Goal: Information Seeking & Learning: Learn about a topic

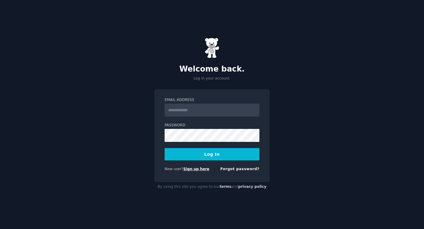
click at [194, 170] on link "Sign up here" at bounding box center [196, 169] width 26 height 4
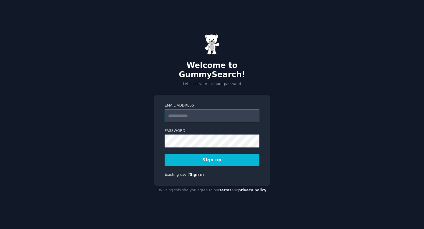
click at [196, 110] on input "Email Address" at bounding box center [212, 115] width 95 height 13
type input "**********"
click at [217, 157] on button "Sign up" at bounding box center [212, 160] width 95 height 12
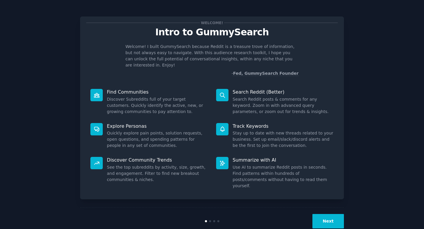
click at [330, 214] on button "Next" at bounding box center [327, 221] width 31 height 14
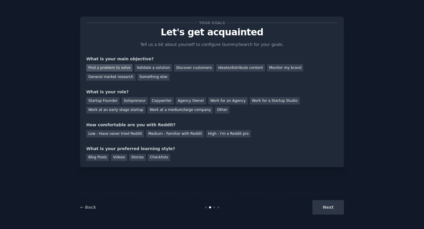
click at [121, 67] on div "Find a problem to solve" at bounding box center [109, 67] width 46 height 7
click at [241, 68] on div "Ideate/distribute content" at bounding box center [240, 67] width 49 height 7
click at [118, 77] on div "General market research" at bounding box center [110, 77] width 49 height 7
click at [123, 68] on div "Find a problem to solve" at bounding box center [109, 67] width 46 height 7
click at [235, 67] on div "Ideate/distribute content" at bounding box center [240, 67] width 49 height 7
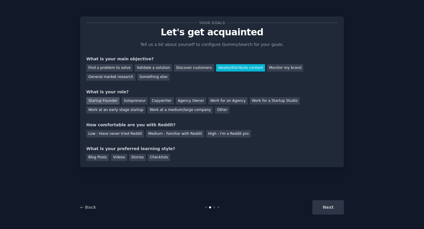
click at [110, 102] on div "Startup Founder" at bounding box center [102, 100] width 33 height 7
click at [172, 135] on div "Medium - Familiar with Reddit" at bounding box center [175, 133] width 58 height 7
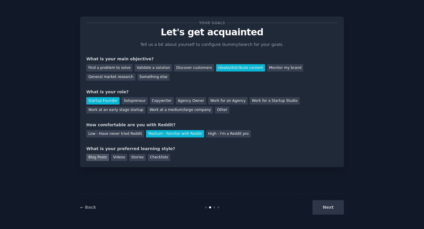
click at [99, 156] on div "Blog Posts" at bounding box center [97, 157] width 23 height 7
click at [336, 204] on button "Next" at bounding box center [327, 207] width 31 height 14
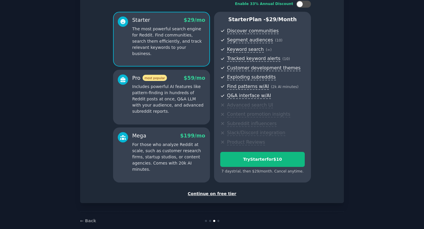
scroll to position [50, 0]
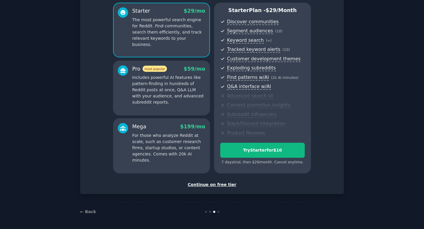
click at [211, 185] on div "Continue on free tier" at bounding box center [211, 185] width 251 height 6
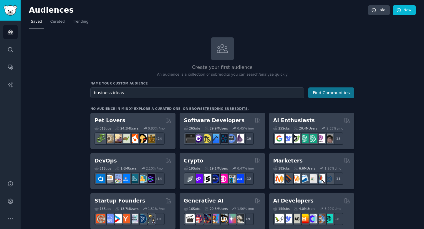
type input "business ideas"
click at [333, 87] on button "Find Communities" at bounding box center [331, 92] width 46 height 11
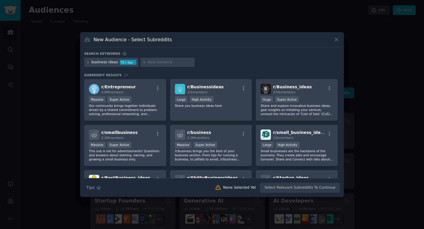
click at [162, 60] on input "text" at bounding box center [170, 62] width 45 height 5
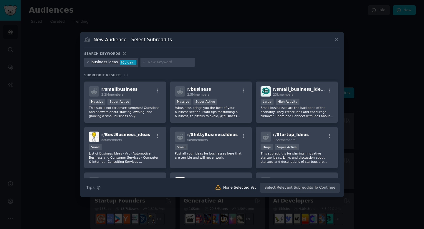
scroll to position [44, 0]
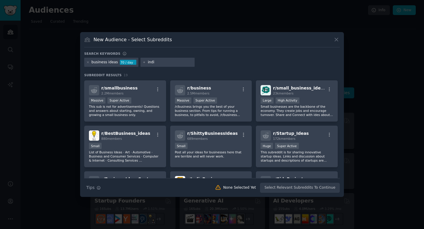
type input "india"
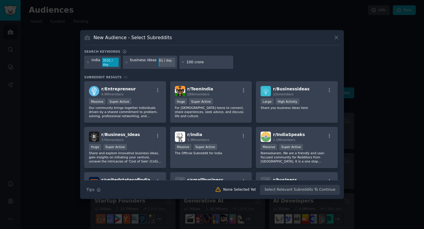
type input "100 crores"
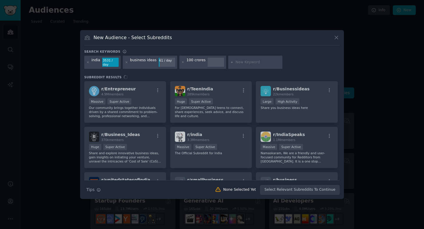
click at [239, 191] on div "Search Tips Tips None Selected Yet Select Relevant Subreddits To Continue" at bounding box center [212, 187] width 256 height 15
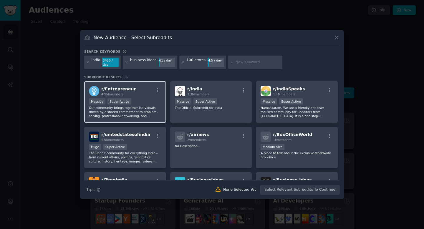
click at [114, 94] on span "4.9M members" at bounding box center [112, 94] width 22 height 4
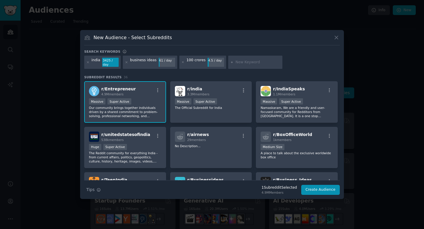
click at [97, 89] on img at bounding box center [94, 91] width 10 height 10
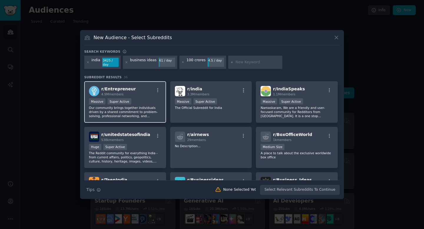
click at [113, 92] on span "4.9M members" at bounding box center [112, 94] width 22 height 4
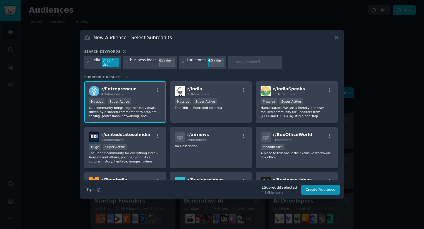
click at [113, 92] on span "4.9M members" at bounding box center [112, 94] width 22 height 4
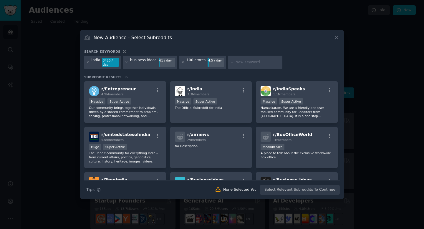
click at [284, 192] on div "Search Tips Tips None Selected Yet Select Relevant Subreddits To Continue" at bounding box center [212, 187] width 256 height 15
click at [143, 93] on div "r/ Entrepreneur 4.9M members" at bounding box center [125, 91] width 72 height 10
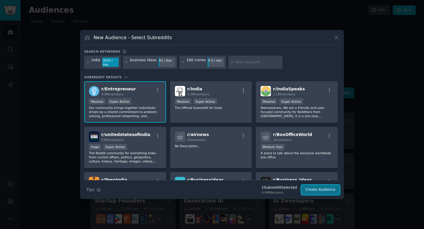
click at [327, 190] on button "Create Audience" at bounding box center [320, 190] width 39 height 10
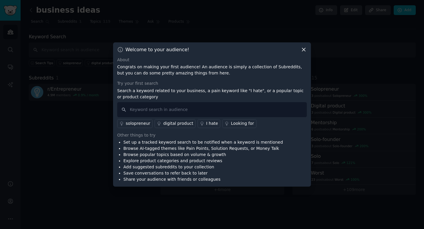
click at [304, 50] on icon at bounding box center [304, 50] width 6 height 6
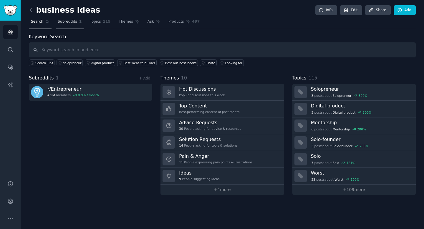
click at [74, 20] on span "Subreddits" at bounding box center [67, 21] width 19 height 5
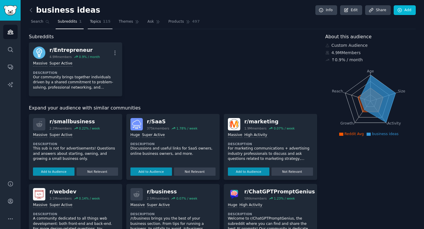
click at [94, 22] on span "Topics" at bounding box center [95, 21] width 11 height 5
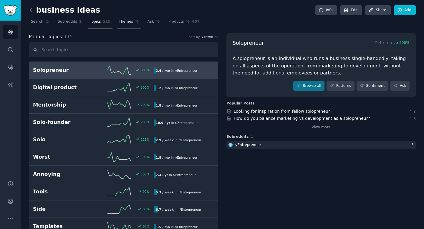
click at [123, 23] on span "Themes" at bounding box center [126, 21] width 14 height 5
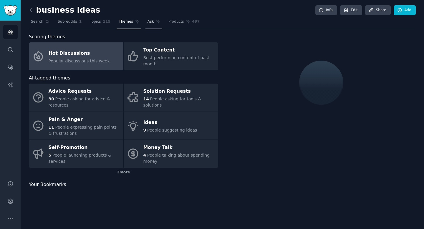
click at [156, 24] on icon at bounding box center [158, 22] width 4 height 4
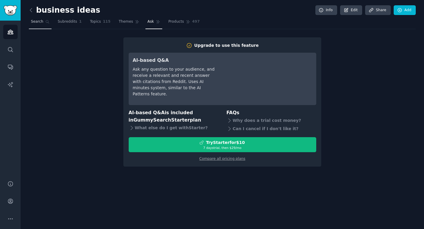
click at [37, 20] on span "Search" at bounding box center [37, 21] width 12 height 5
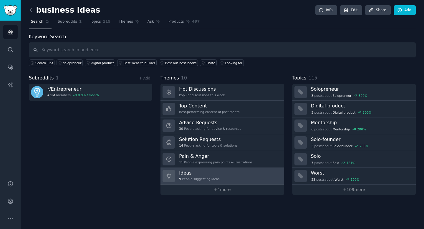
click at [196, 174] on h3 "Ideas" at bounding box center [199, 173] width 40 height 6
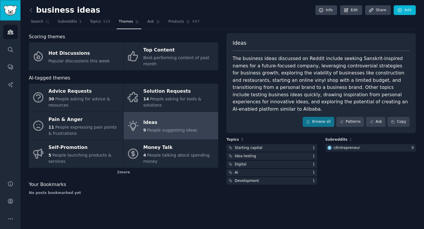
click at [13, 10] on img "Sidebar" at bounding box center [11, 10] width 14 height 10
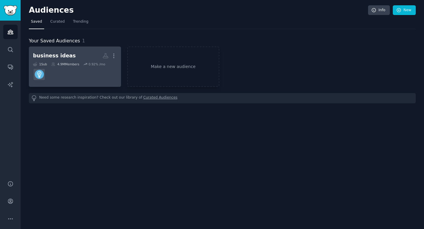
click at [64, 58] on div "business ideas" at bounding box center [54, 55] width 43 height 7
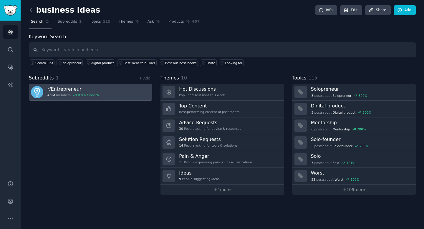
click at [59, 94] on div "4.9M members 0.9 % / month" at bounding box center [73, 95] width 52 height 4
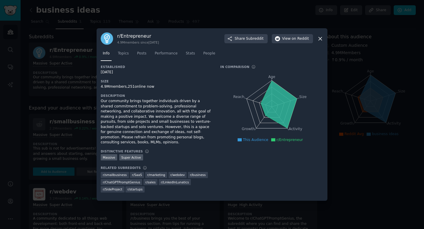
click at [321, 39] on icon at bounding box center [320, 38] width 3 height 3
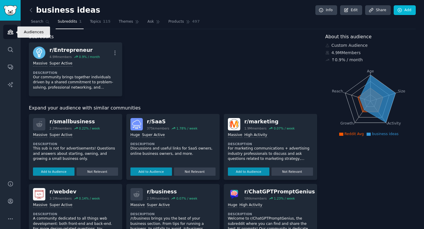
click at [9, 31] on icon "Sidebar" at bounding box center [10, 32] width 6 height 6
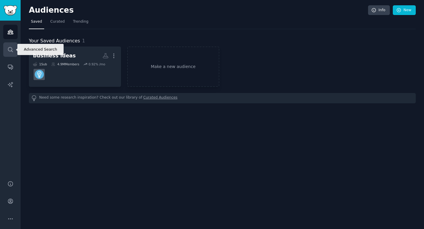
click at [8, 55] on link "Search" at bounding box center [10, 49] width 14 height 14
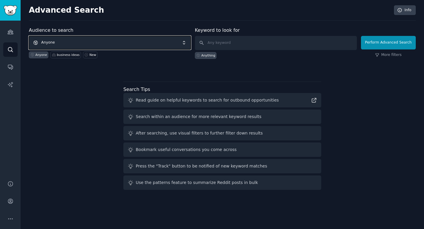
click at [105, 42] on span "Anyone" at bounding box center [110, 43] width 162 height 14
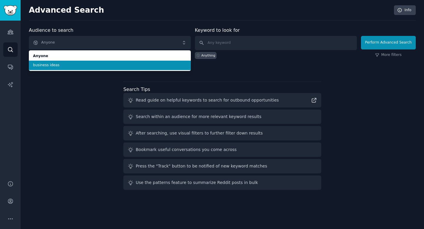
click at [89, 66] on span "business ideas" at bounding box center [110, 65] width 154 height 5
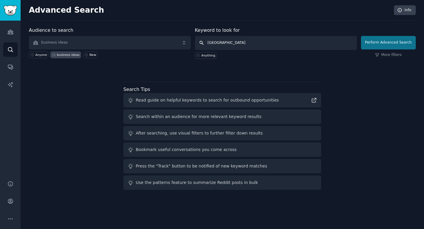
type input "India"
click at [404, 39] on button "Perform Advanced Search" at bounding box center [388, 43] width 55 height 14
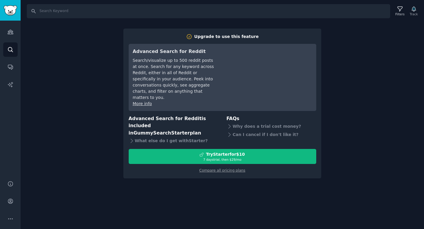
click at [346, 84] on div "Search Filters Track Upgrade to use this feature Advanced Search for Reddit Sea…" at bounding box center [222, 114] width 403 height 229
click at [219, 168] on link "Compare all pricing plans" at bounding box center [222, 170] width 46 height 4
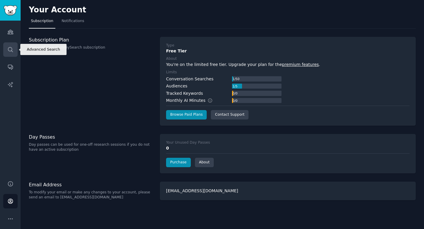
click at [11, 48] on icon "Sidebar" at bounding box center [10, 50] width 6 height 6
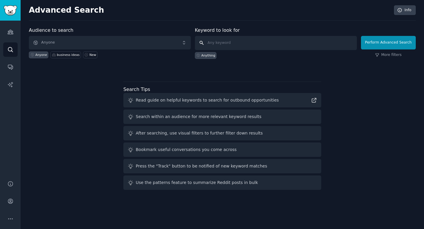
click at [240, 49] on input "text" at bounding box center [276, 43] width 162 height 14
type input "india"
click button "Perform Advanced Search" at bounding box center [388, 43] width 55 height 14
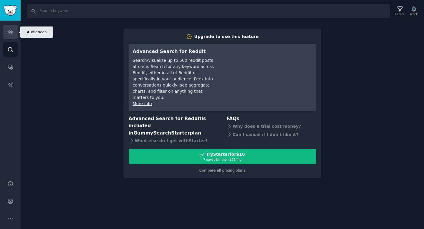
click at [12, 31] on icon "Sidebar" at bounding box center [10, 32] width 5 height 4
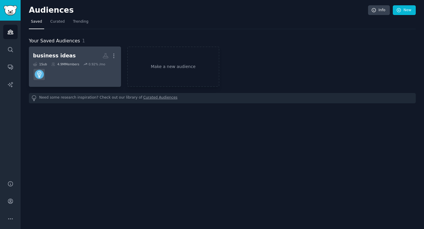
click at [72, 67] on dd at bounding box center [75, 74] width 84 height 16
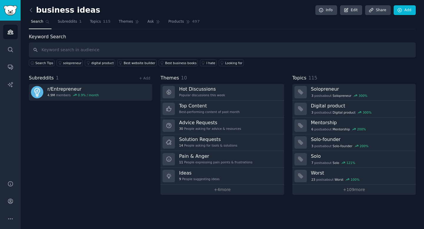
click at [38, 23] on span "Search" at bounding box center [37, 21] width 12 height 5
click at [71, 26] on link "Subreddits 1" at bounding box center [70, 23] width 28 height 12
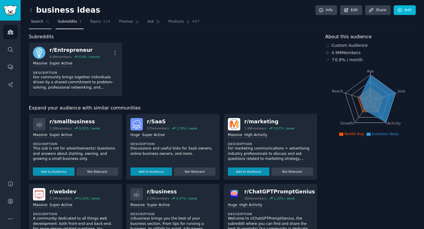
click at [44, 22] on link "Search" at bounding box center [40, 23] width 23 height 12
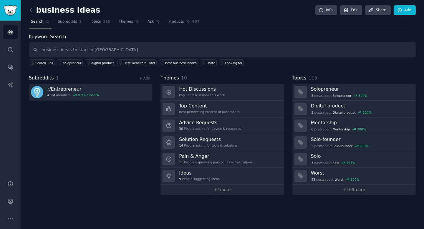
type input "business ideas to start in india"
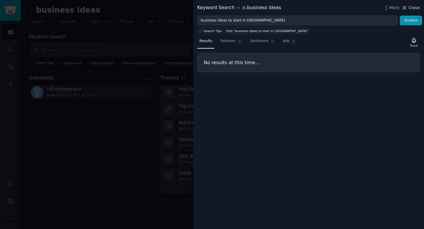
click at [417, 9] on span "Close" at bounding box center [414, 8] width 11 height 6
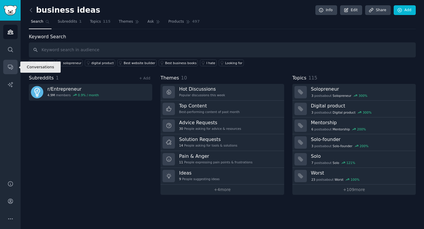
click at [10, 63] on link "Conversations" at bounding box center [10, 67] width 14 height 14
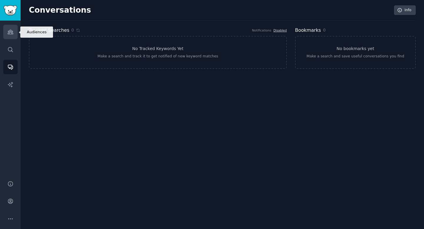
click at [13, 32] on icon "Sidebar" at bounding box center [10, 32] width 6 height 6
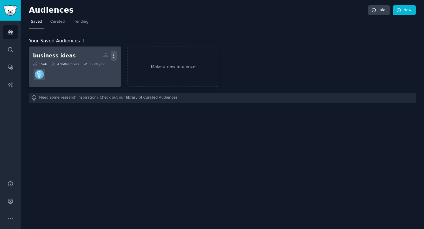
click at [113, 54] on icon "button" at bounding box center [114, 56] width 6 height 6
click at [99, 71] on p "Delete" at bounding box center [98, 68] width 14 height 6
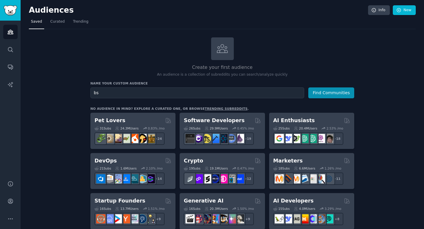
type input "b"
type input "Business ideas to start in India"
click at [321, 93] on button "Find Communities" at bounding box center [331, 92] width 46 height 11
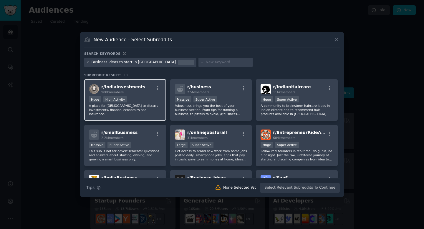
click at [135, 91] on div "908k members" at bounding box center [123, 92] width 44 height 4
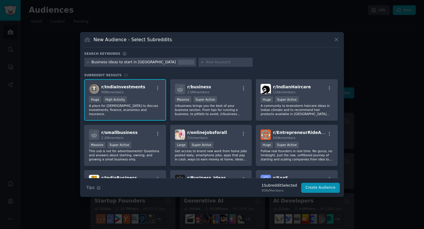
click at [135, 91] on div "908k members" at bounding box center [123, 92] width 44 height 4
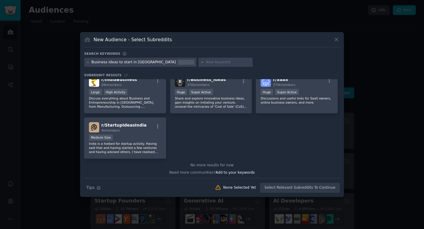
scroll to position [99, 0]
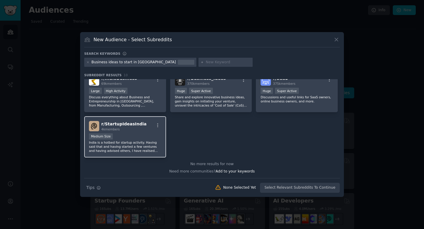
click at [139, 136] on div "Medium Size" at bounding box center [125, 136] width 72 height 7
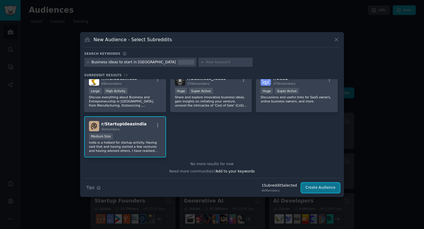
click at [329, 187] on button "Create Audience" at bounding box center [320, 188] width 39 height 10
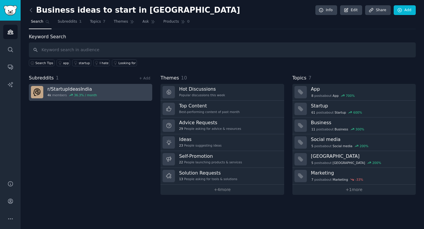
click at [62, 89] on h3 "r/ StartupIdeasIndia" at bounding box center [71, 89] width 49 height 6
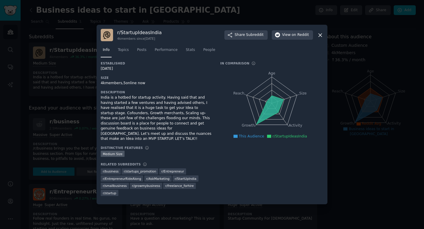
click at [139, 36] on h3 "r/ StartupIdeasIndia" at bounding box center [139, 32] width 44 height 6
click at [321, 38] on icon at bounding box center [320, 35] width 6 height 6
